Goal: Information Seeking & Learning: Check status

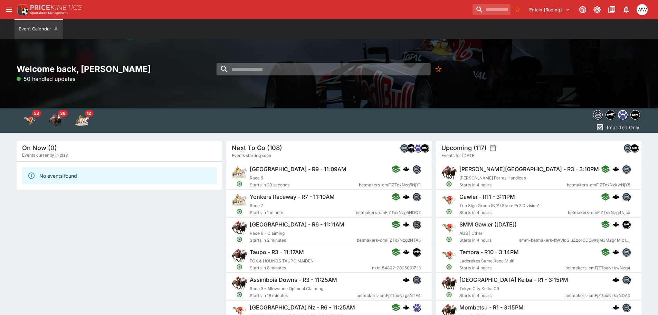
click at [300, 64] on input "search" at bounding box center [324, 69] width 214 height 12
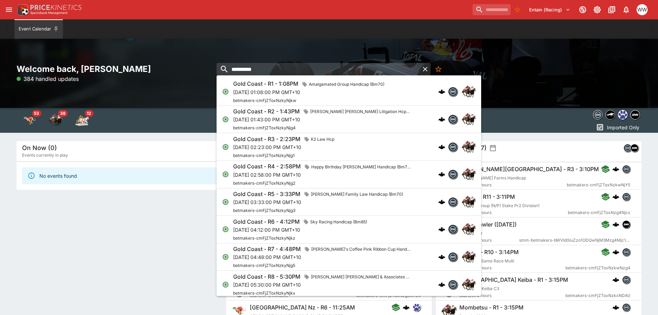
type input "**********"
click at [291, 86] on h6 "Gold Coast - R1 - 1:08PM" at bounding box center [265, 83] width 65 height 7
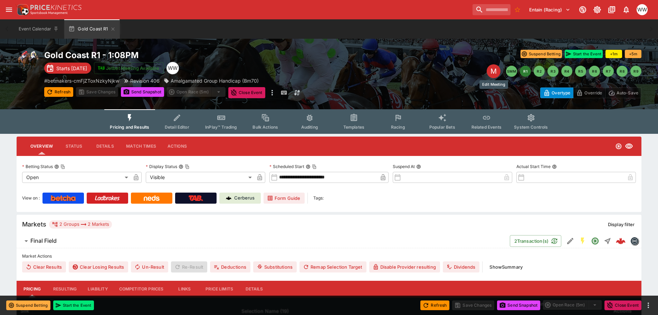
click at [497, 72] on div "M" at bounding box center [494, 71] width 14 height 14
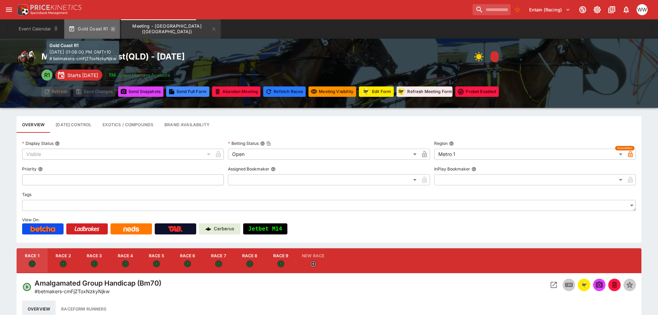
click at [113, 31] on icon "button" at bounding box center [113, 29] width 6 height 6
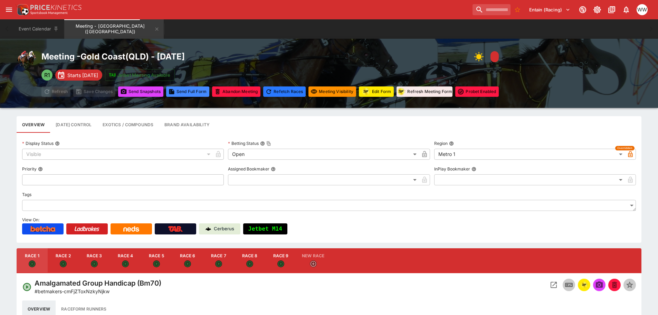
click at [113, 31] on button "Meeting - [GEOGRAPHIC_DATA] ([GEOGRAPHIC_DATA])" at bounding box center [113, 28] width 99 height 19
